Goal: Find specific page/section: Find specific page/section

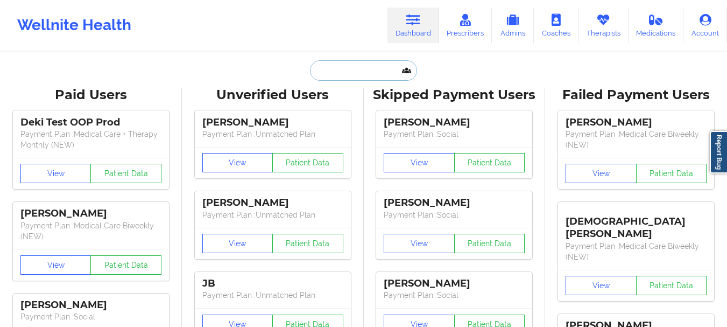
click at [355, 75] on input "text" at bounding box center [363, 70] width 107 height 20
paste input "[EMAIL_ADDRESS][DOMAIN_NAME]"
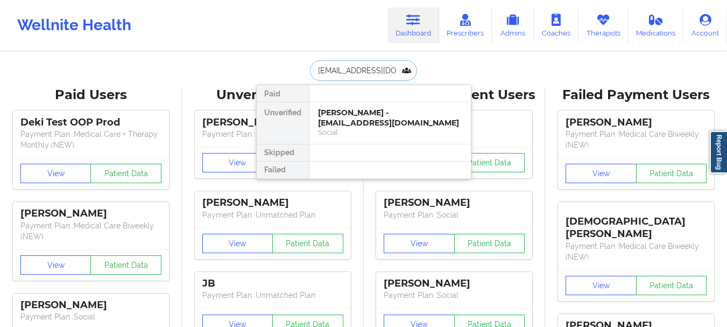
scroll to position [0, 2]
type input "[EMAIL_ADDRESS][DOMAIN_NAME]"
click at [381, 110] on div "Heaven Okumakpeyi - [EMAIL_ADDRESS][DOMAIN_NAME]" at bounding box center [390, 118] width 144 height 20
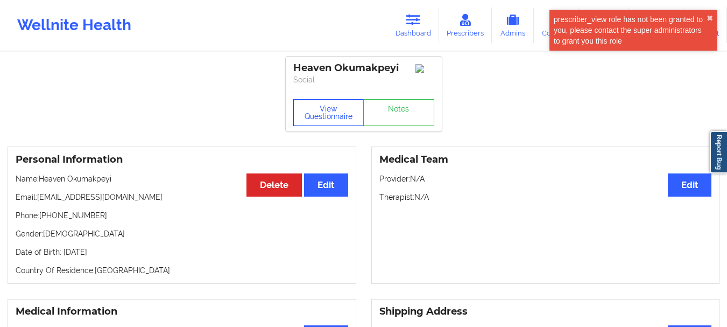
click at [343, 116] on button "View Questionnaire" at bounding box center [328, 112] width 71 height 27
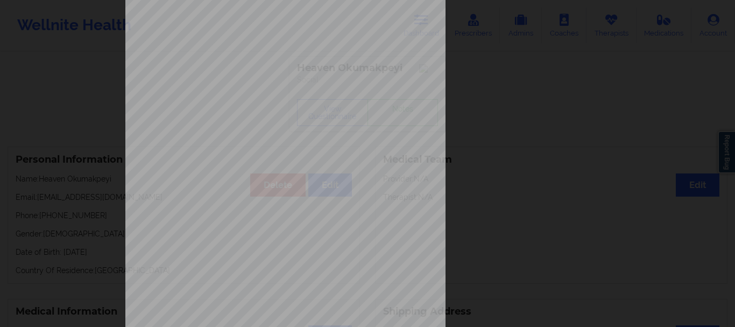
scroll to position [187, 0]
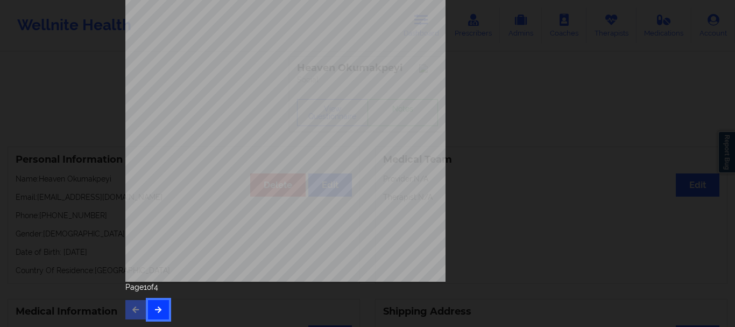
click at [154, 312] on icon "button" at bounding box center [158, 309] width 9 height 6
click at [161, 312] on button "button" at bounding box center [158, 309] width 21 height 19
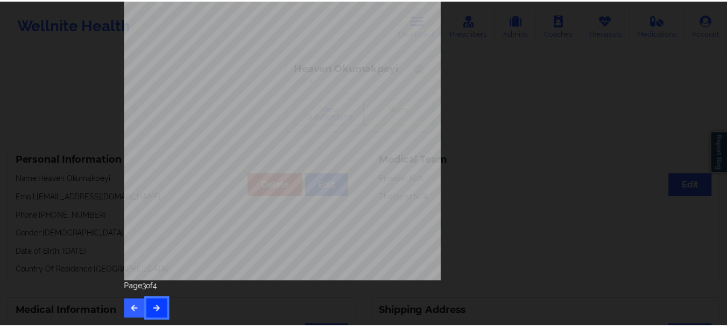
scroll to position [0, 0]
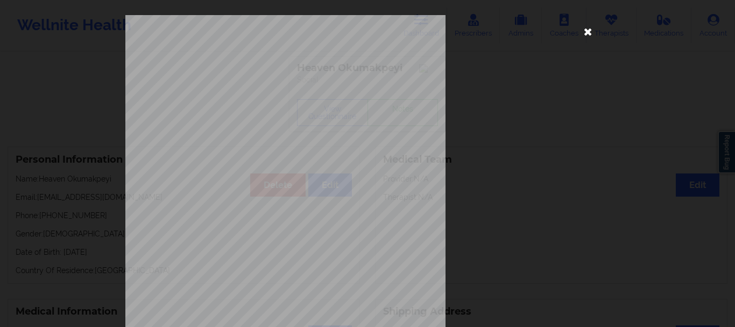
click at [585, 33] on icon at bounding box center [587, 31] width 17 height 17
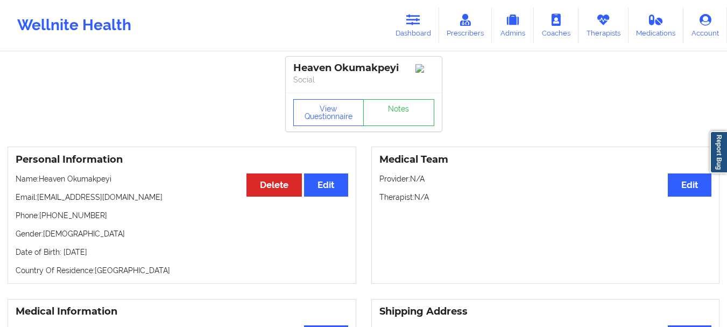
click at [414, 18] on icon at bounding box center [413, 20] width 14 height 12
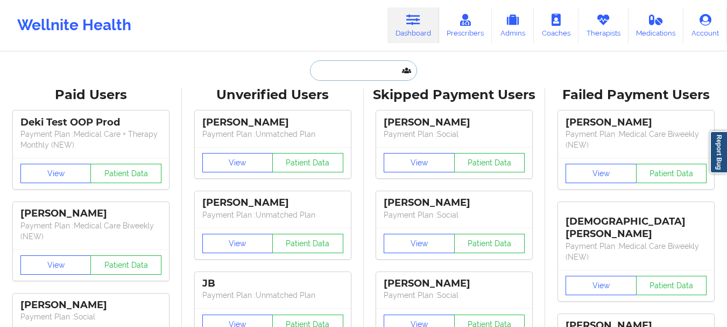
click at [355, 69] on input "text" at bounding box center [363, 70] width 107 height 20
paste input "[EMAIL_ADDRESS][PERSON_NAME][DOMAIN_NAME]"
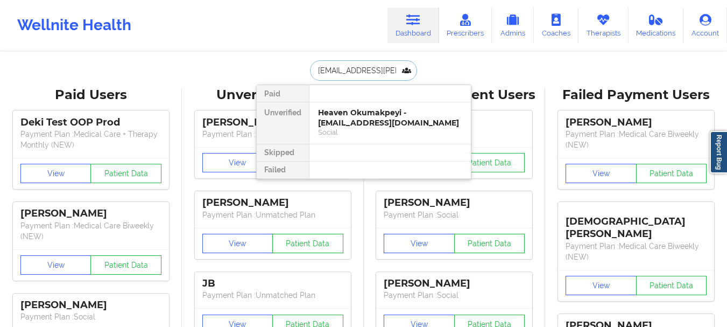
type input "[EMAIL_ADDRESS][PERSON_NAME][DOMAIN_NAME]"
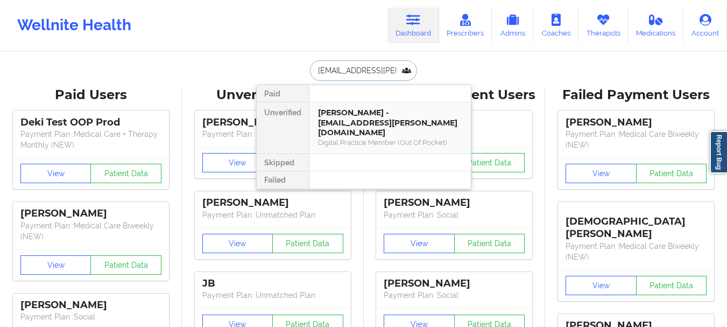
click at [352, 124] on div "[PERSON_NAME] - [EMAIL_ADDRESS][PERSON_NAME][DOMAIN_NAME]" at bounding box center [390, 123] width 144 height 30
